Goal: Task Accomplishment & Management: Use online tool/utility

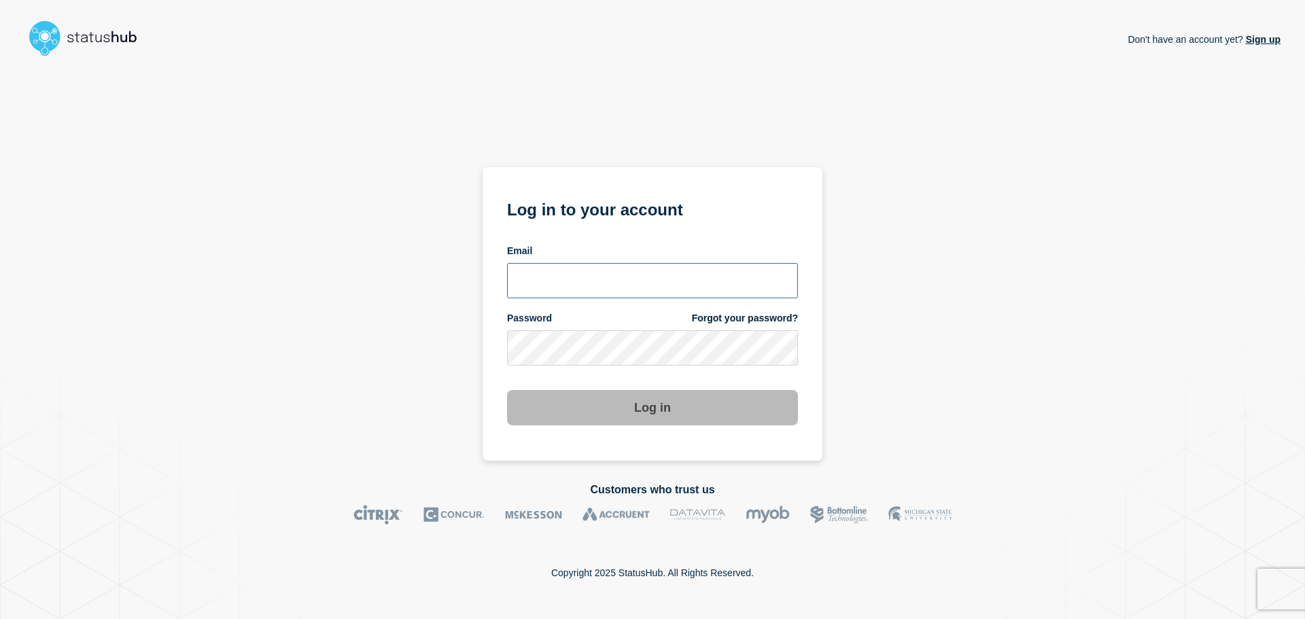
click at [549, 275] on input "email input" at bounding box center [652, 280] width 291 height 35
click at [588, 282] on input "[PERSON_NAME][EMAIL_ADDRESS][DOMAIN_NAME]" at bounding box center [652, 280] width 291 height 35
click at [585, 286] on input "[PERSON_NAME][EMAIL_ADDRESS][DOMAIN_NAME]" at bounding box center [652, 280] width 291 height 35
click at [587, 281] on input "[PERSON_NAME][EMAIL_ADDRESS][DOMAIN_NAME]" at bounding box center [652, 280] width 291 height 35
click at [590, 283] on input "[PERSON_NAME][EMAIL_ADDRESS][DOMAIN_NAME]" at bounding box center [652, 280] width 291 height 35
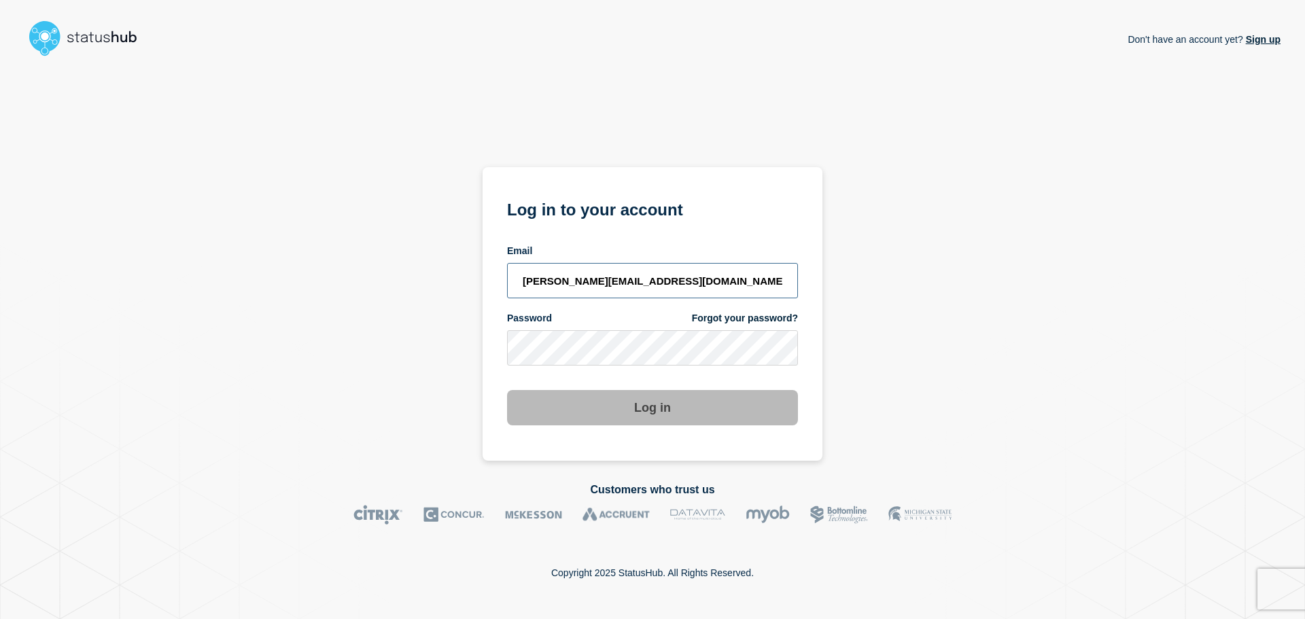
type input "[PERSON_NAME][EMAIL_ADDRESS][DOMAIN_NAME]"
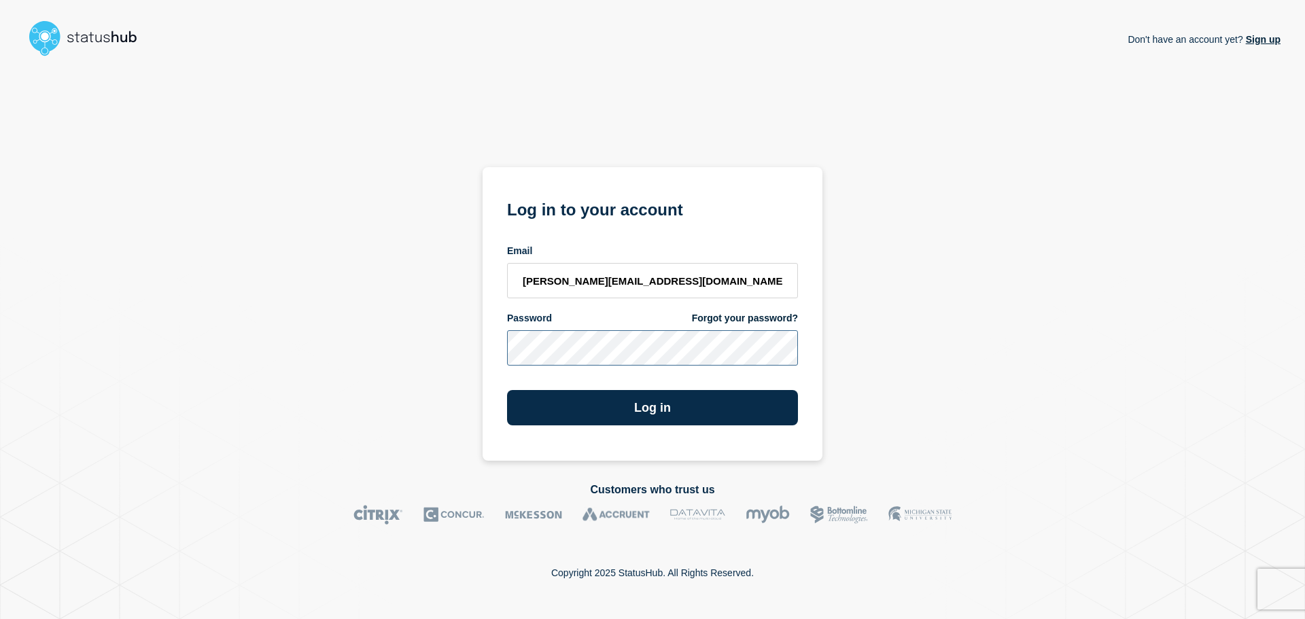
click at [507, 390] on button "Log in" at bounding box center [652, 407] width 291 height 35
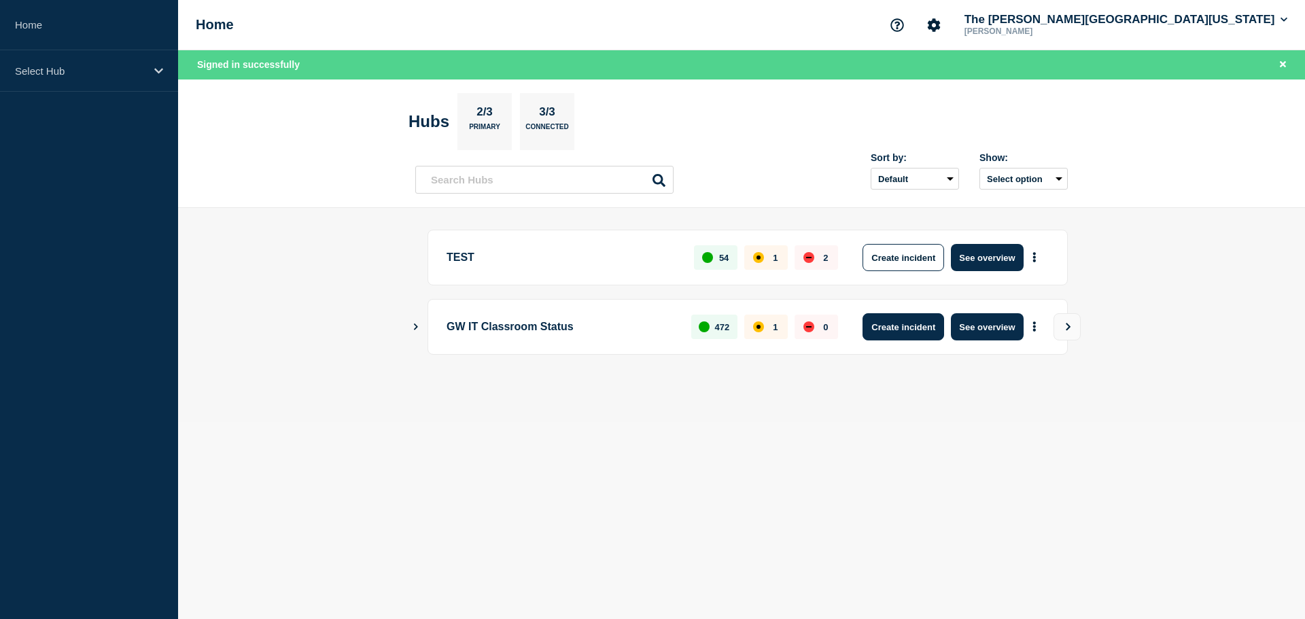
click at [903, 323] on button "Create incident" at bounding box center [904, 326] width 82 height 27
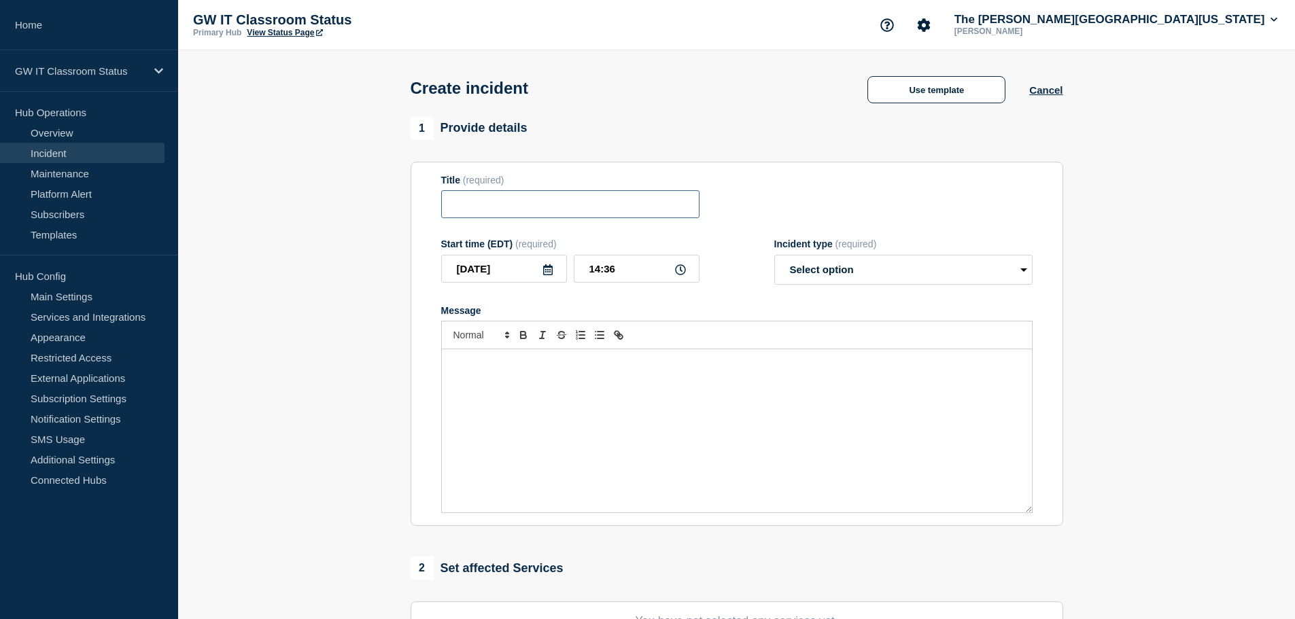
click at [545, 208] on input "Title" at bounding box center [570, 204] width 258 height 28
type input "Philips 109 - Wireless Presentation Issue"
click at [641, 376] on div "Message" at bounding box center [737, 430] width 590 height 163
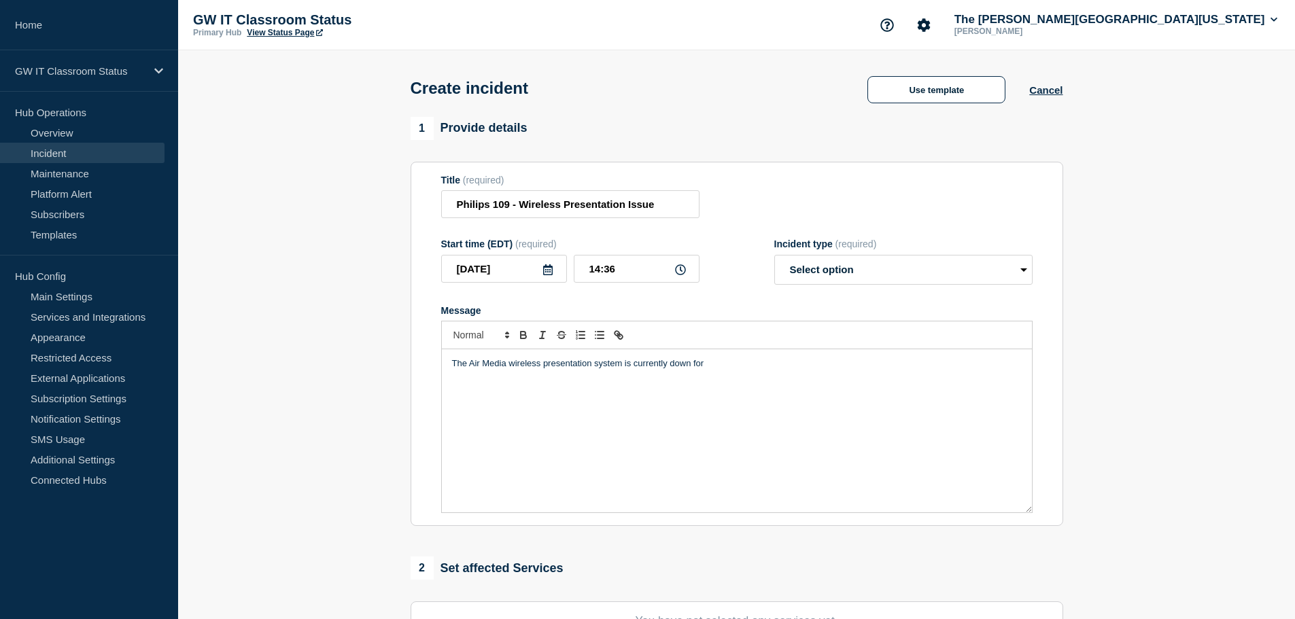
click at [718, 349] on div at bounding box center [736, 335] width 591 height 29
click at [706, 370] on p "The Air Media wireless presentation system is currently down for" at bounding box center [737, 364] width 570 height 12
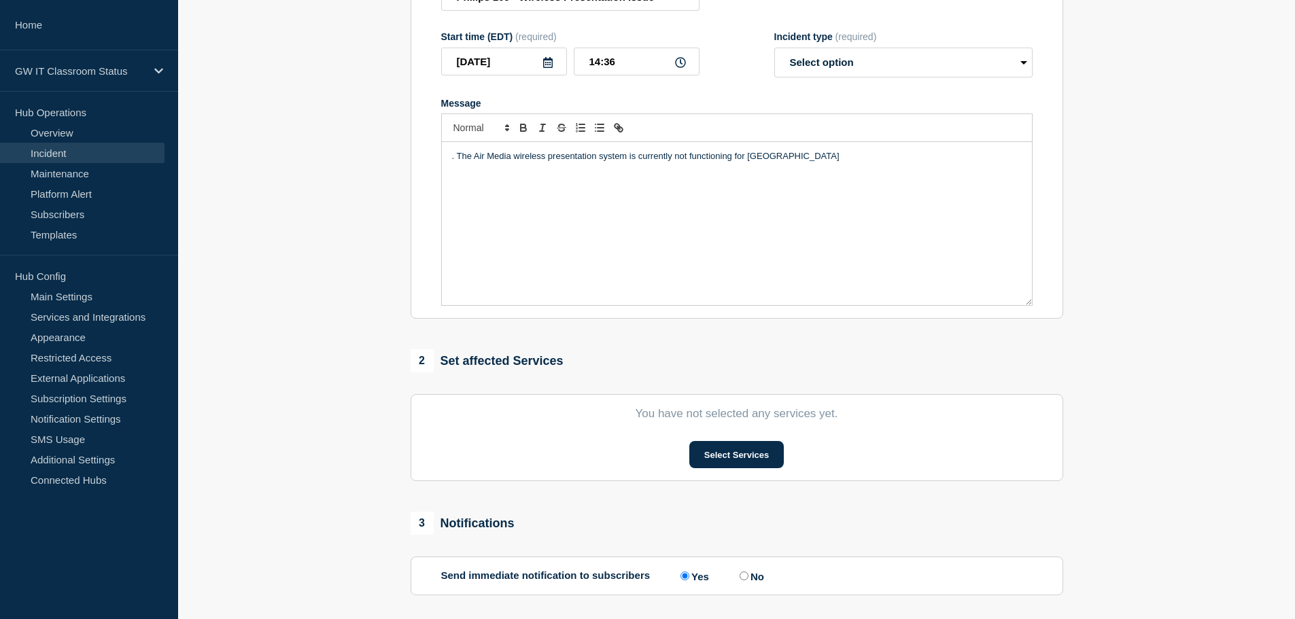
scroll to position [207, 0]
click at [829, 160] on p ". The Air Media wireless presentation system is currently not functioning for P…" at bounding box center [737, 157] width 570 height 12
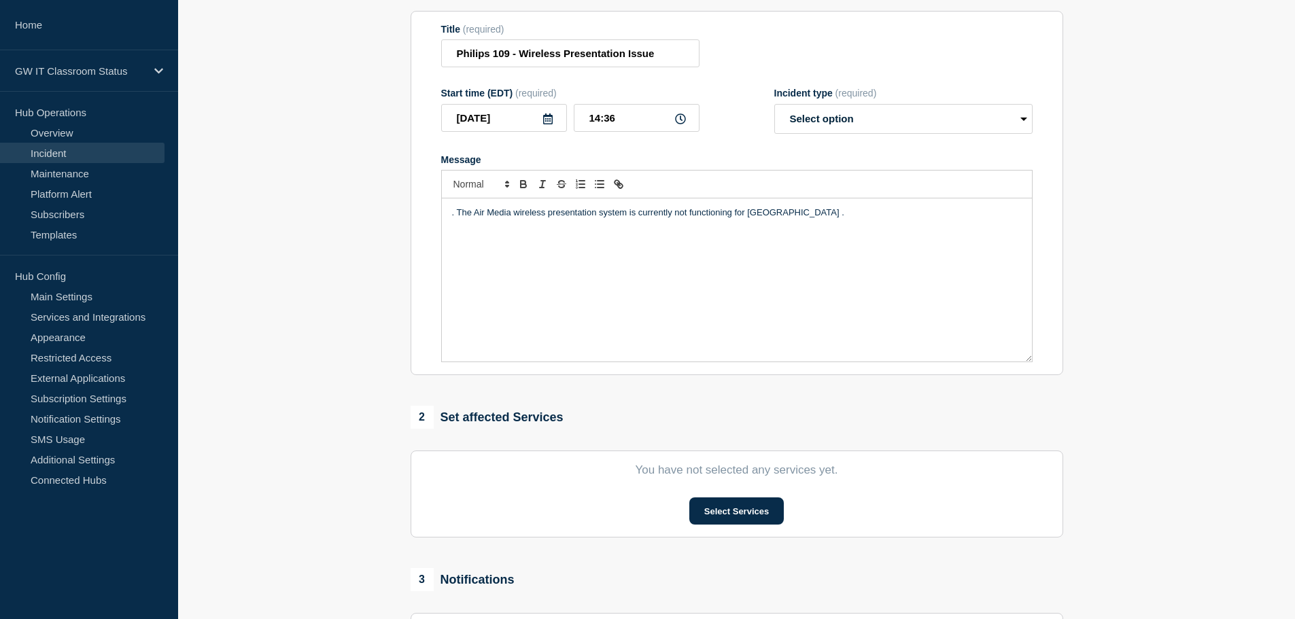
scroll to position [333, 0]
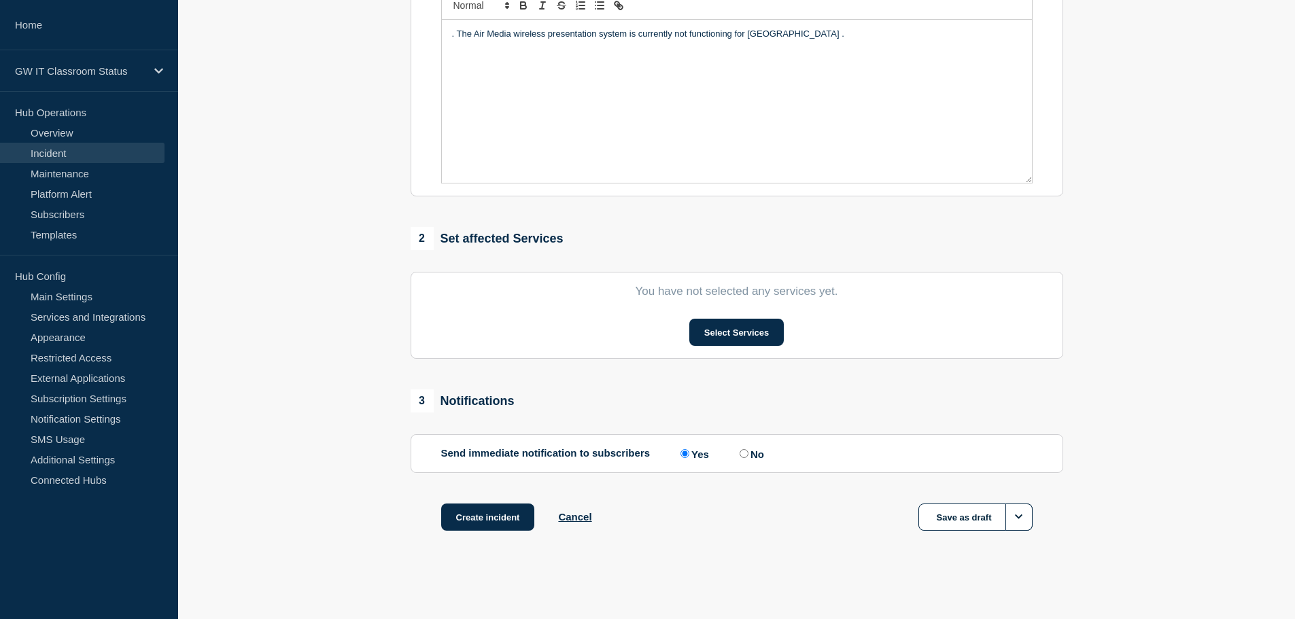
click at [819, 40] on p ". The Air Media wireless presentation system is currently not functioning for P…" at bounding box center [737, 34] width 570 height 12
click at [714, 326] on button "Select Services" at bounding box center [736, 332] width 94 height 27
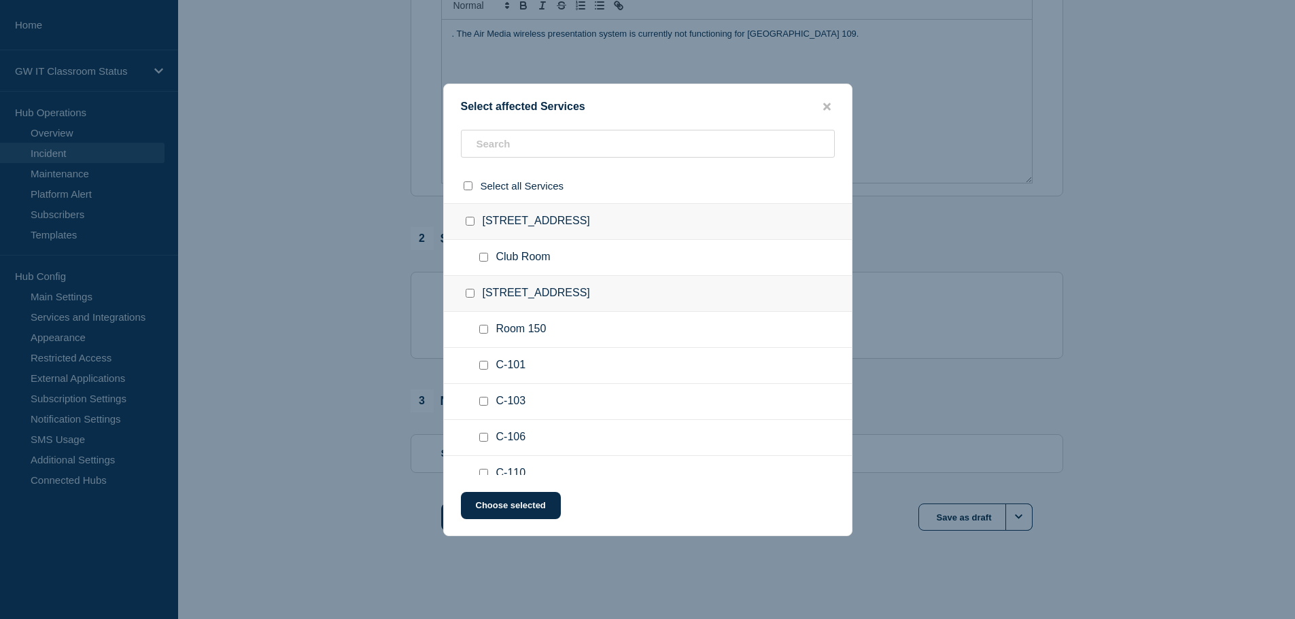
click at [562, 278] on div "1776 G Street" at bounding box center [648, 294] width 408 height 36
click at [504, 150] on input "text" at bounding box center [648, 144] width 374 height 28
type input "phi"
click at [544, 290] on span "Room 109" at bounding box center [521, 294] width 50 height 14
click at [483, 292] on input "Room 109 checkbox" at bounding box center [483, 293] width 9 height 9
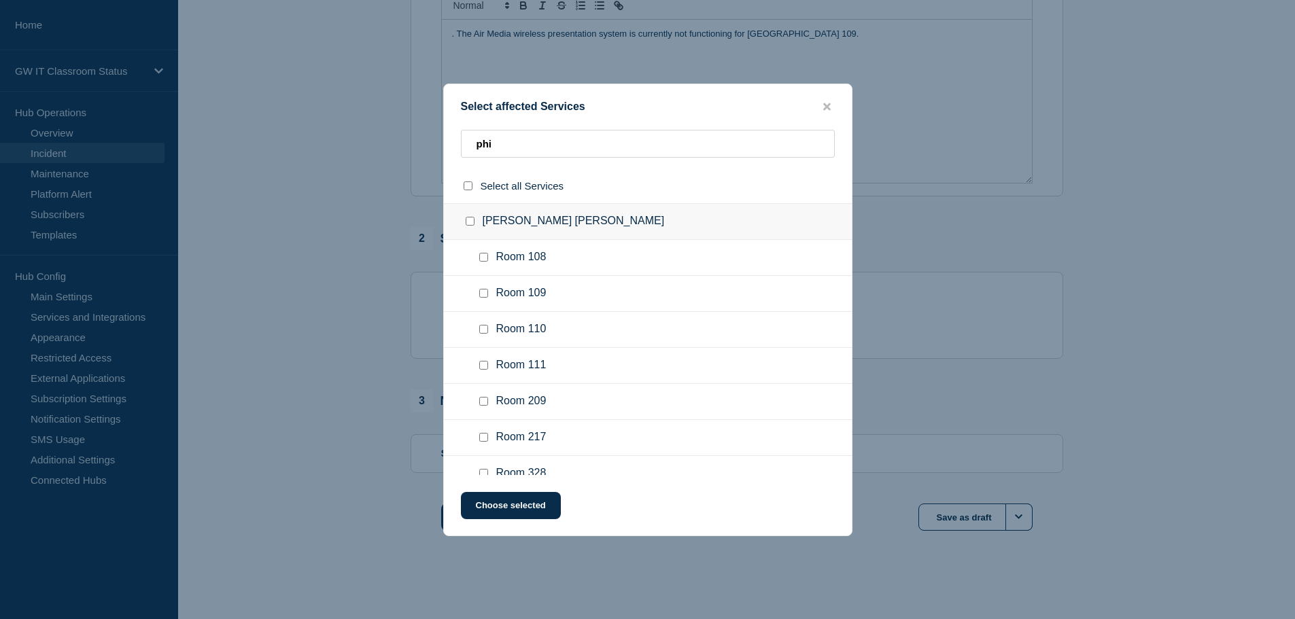
checkbox input "true"
click at [505, 493] on button "Choose selected" at bounding box center [511, 505] width 100 height 27
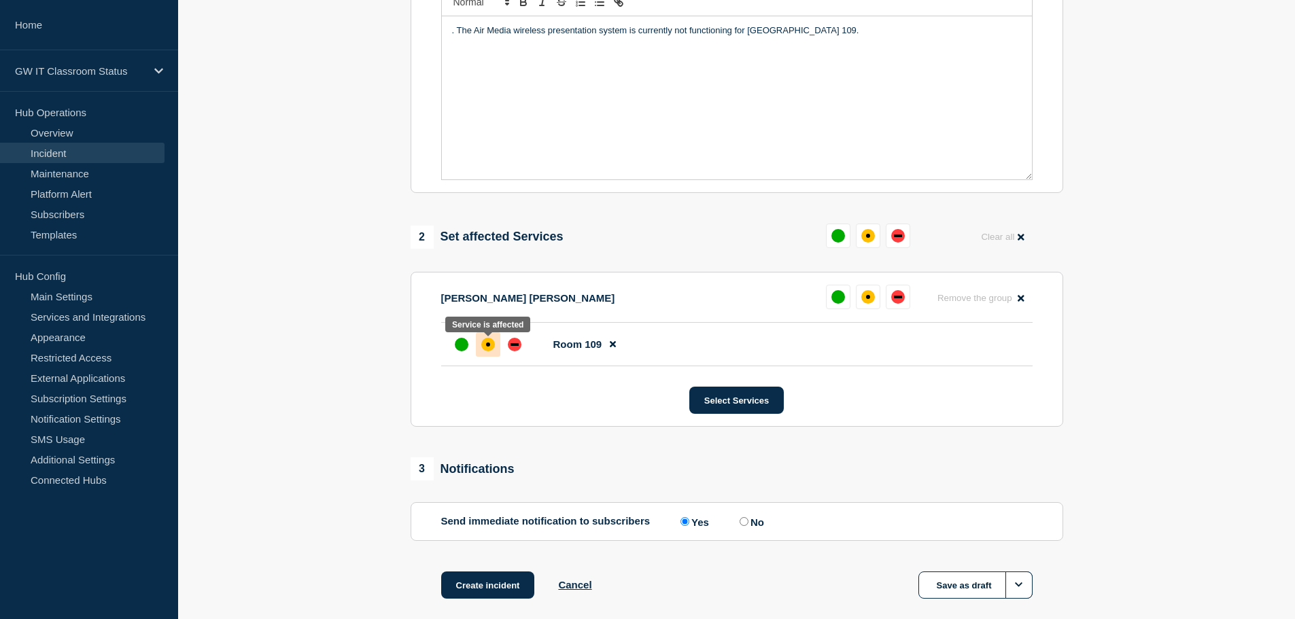
click at [485, 347] on div "affected" at bounding box center [488, 345] width 14 height 14
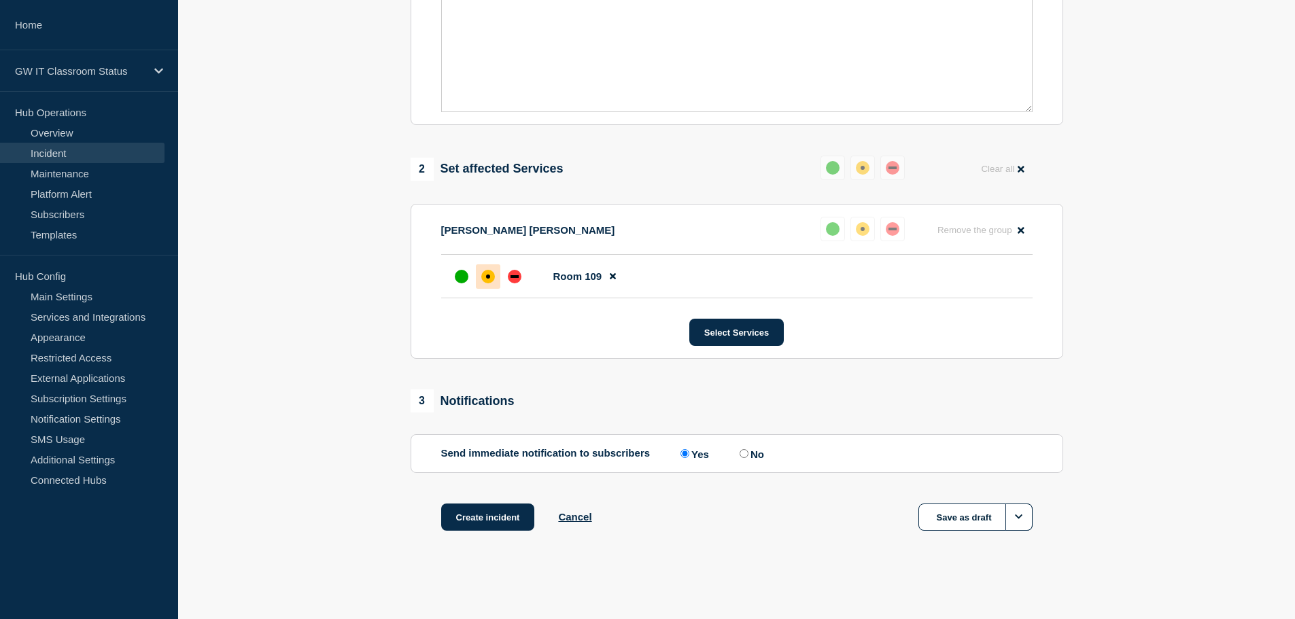
scroll to position [404, 0]
click at [500, 515] on button "Create incident" at bounding box center [488, 517] width 94 height 27
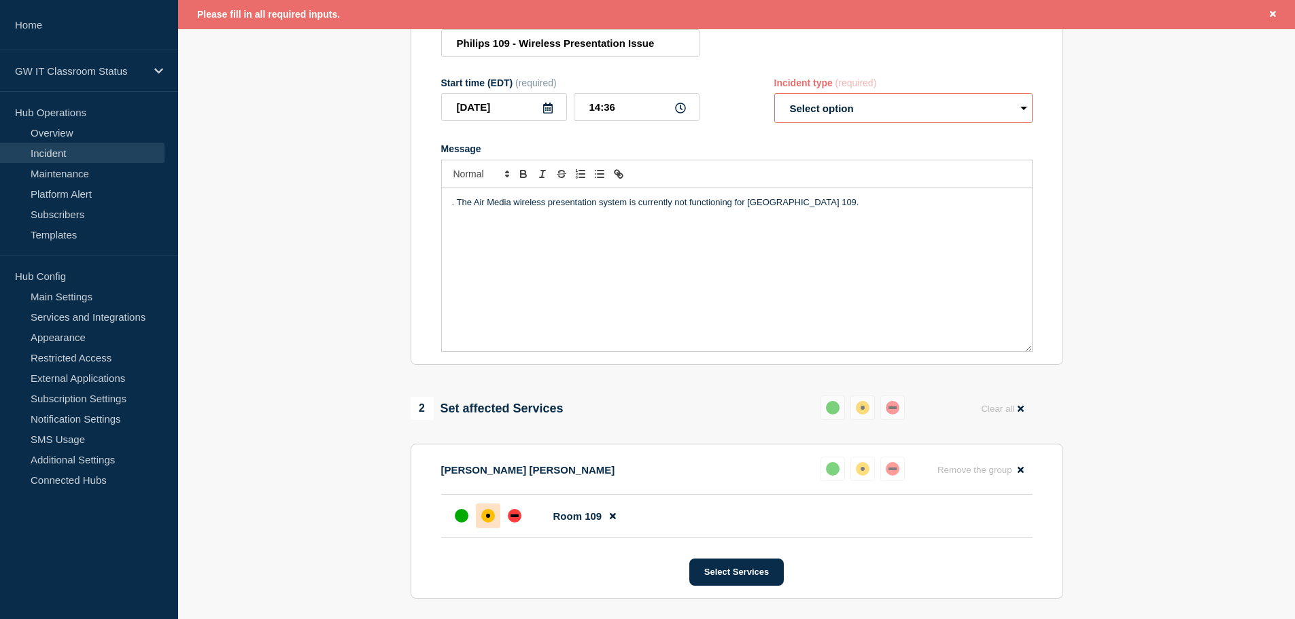
scroll to position [190, 0]
click at [879, 116] on select "Select option Investigating Identified Monitoring" at bounding box center [903, 109] width 258 height 30
select select "identified"
click at [774, 97] on select "Select option Investigating Identified Monitoring" at bounding box center [903, 109] width 258 height 30
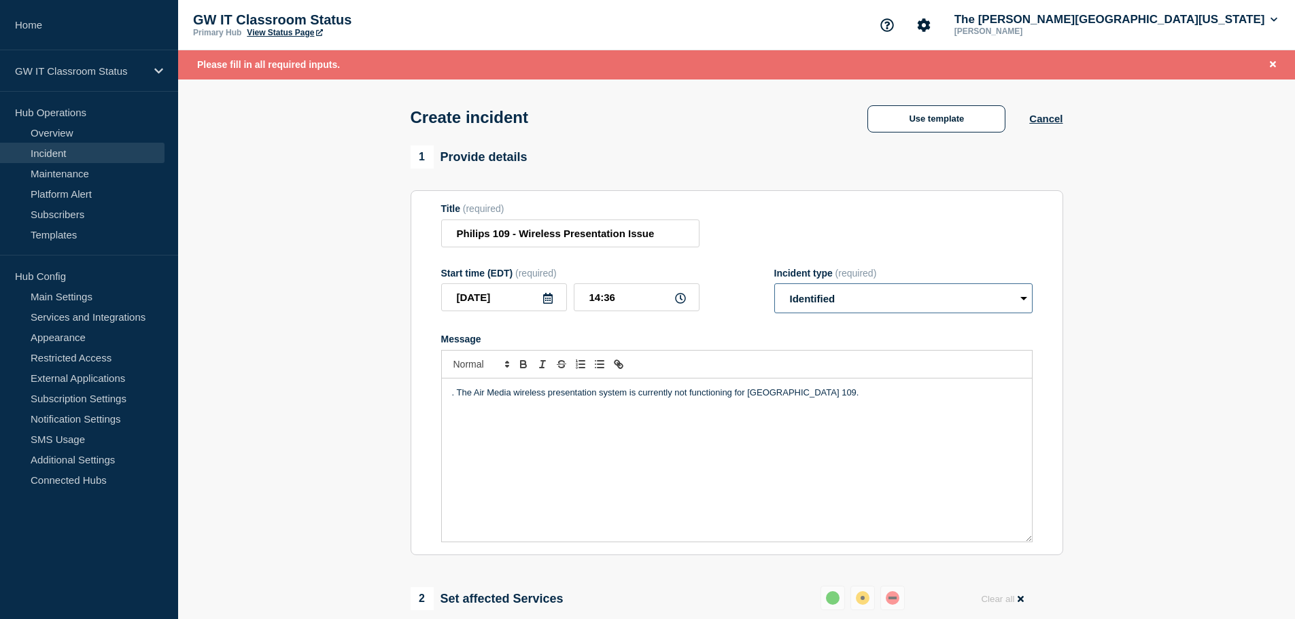
scroll to position [434, 0]
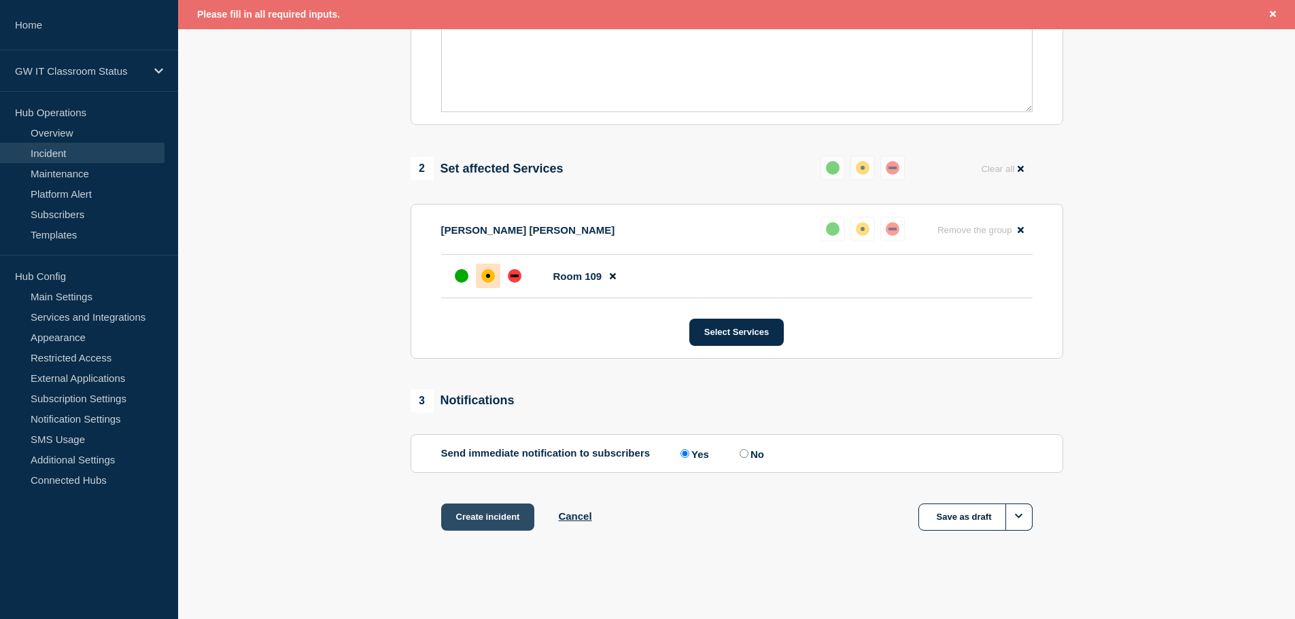
click at [463, 511] on button "Create incident" at bounding box center [488, 517] width 94 height 27
